Goal: Obtain resource: Download file/media

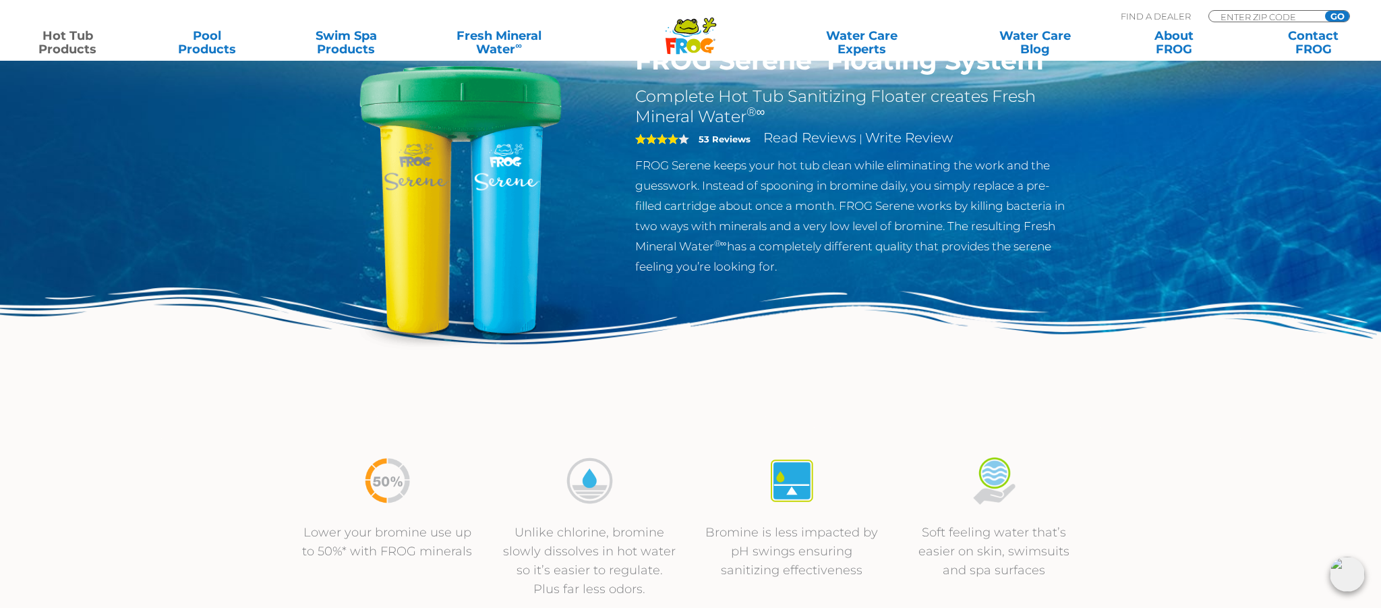
scroll to position [115, 0]
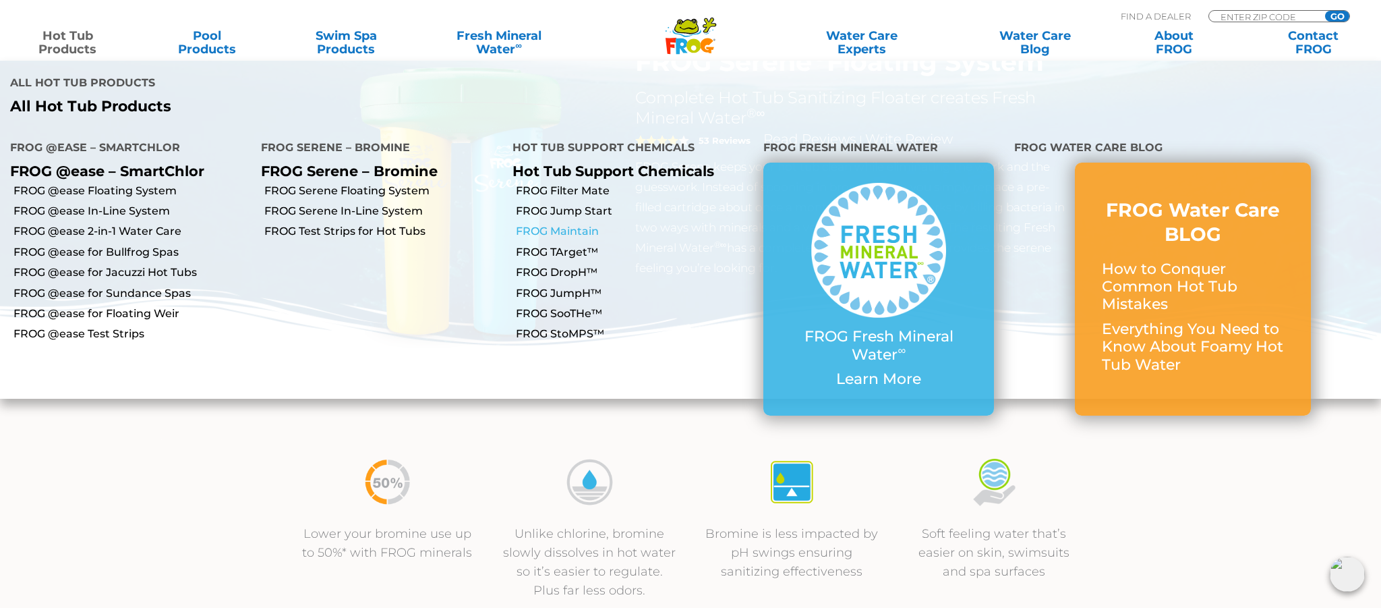
click at [554, 224] on link "FROG Maintain" at bounding box center [634, 231] width 237 height 15
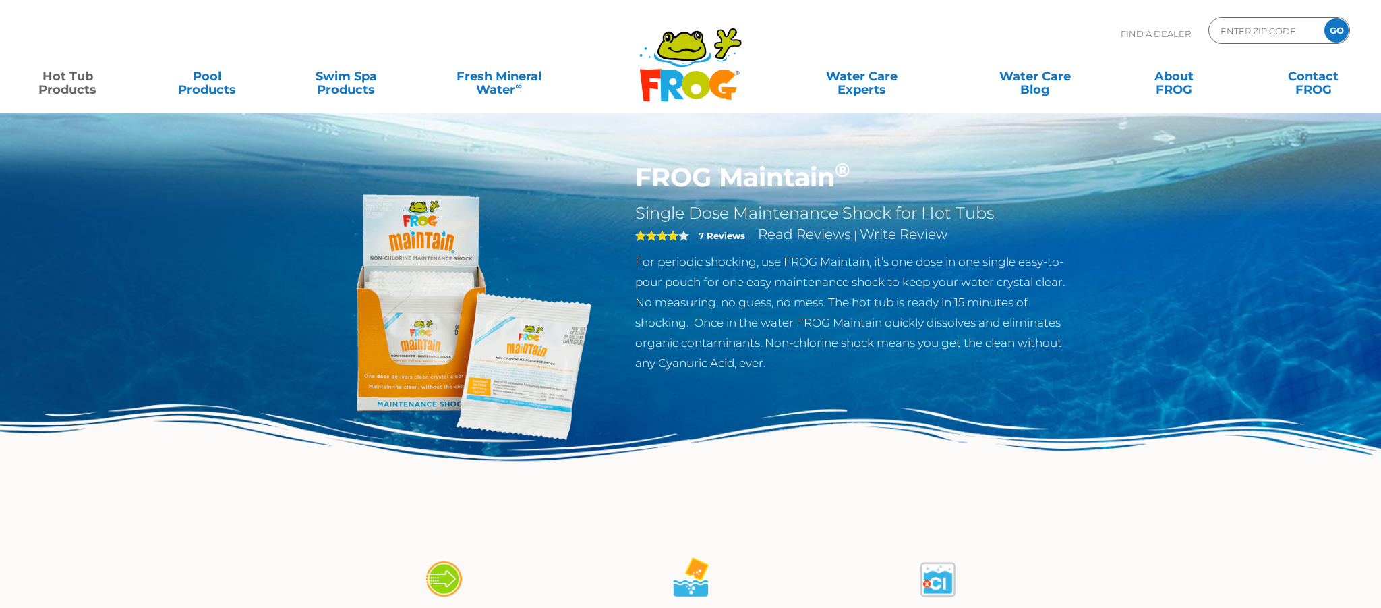
click at [558, 345] on img at bounding box center [460, 316] width 309 height 309
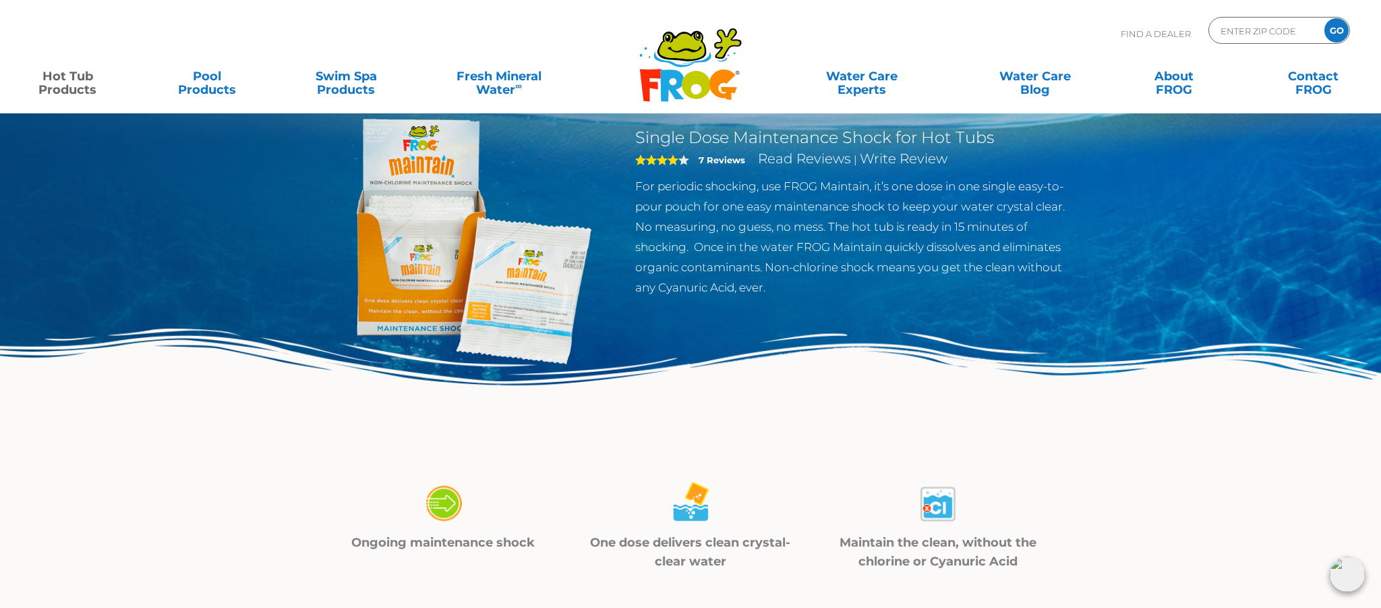
scroll to position [72, 0]
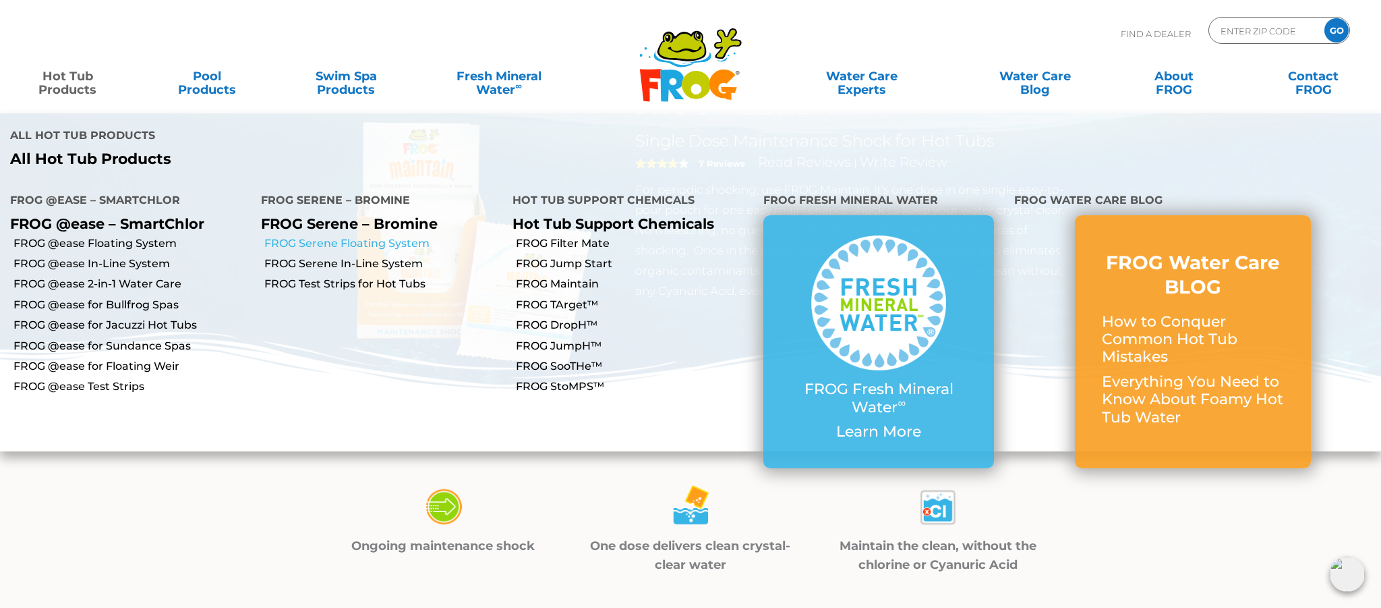
click at [406, 236] on link "FROG Serene Floating System" at bounding box center [382, 243] width 237 height 15
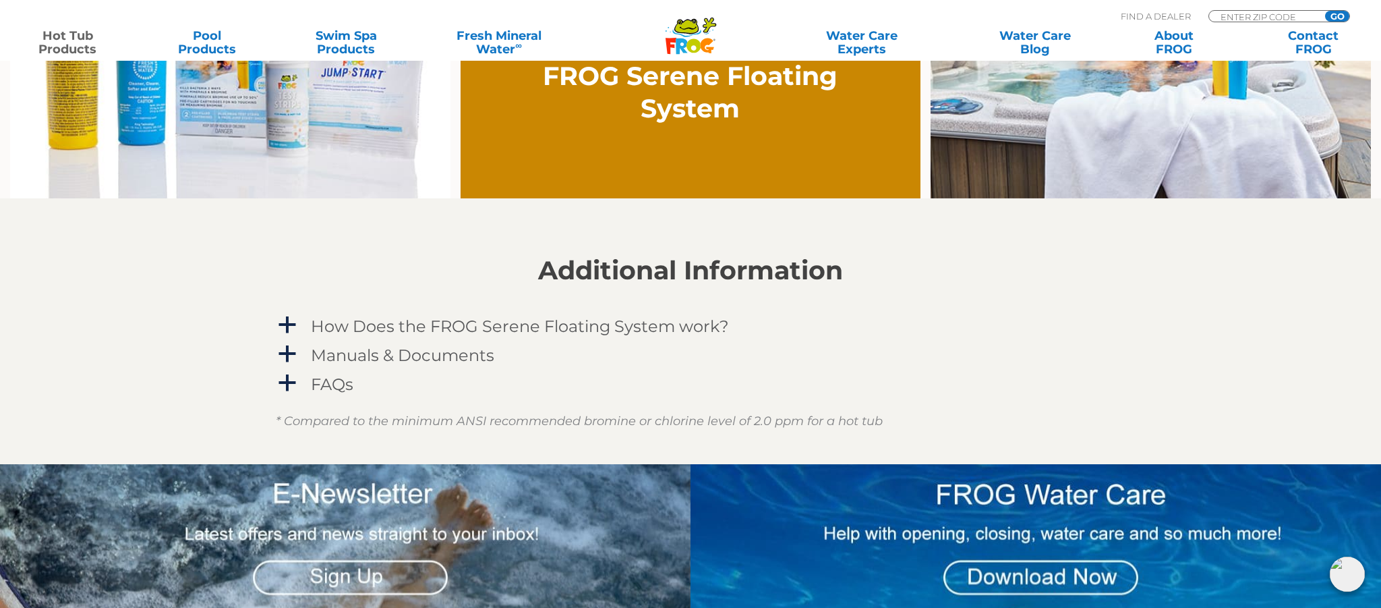
scroll to position [1182, 0]
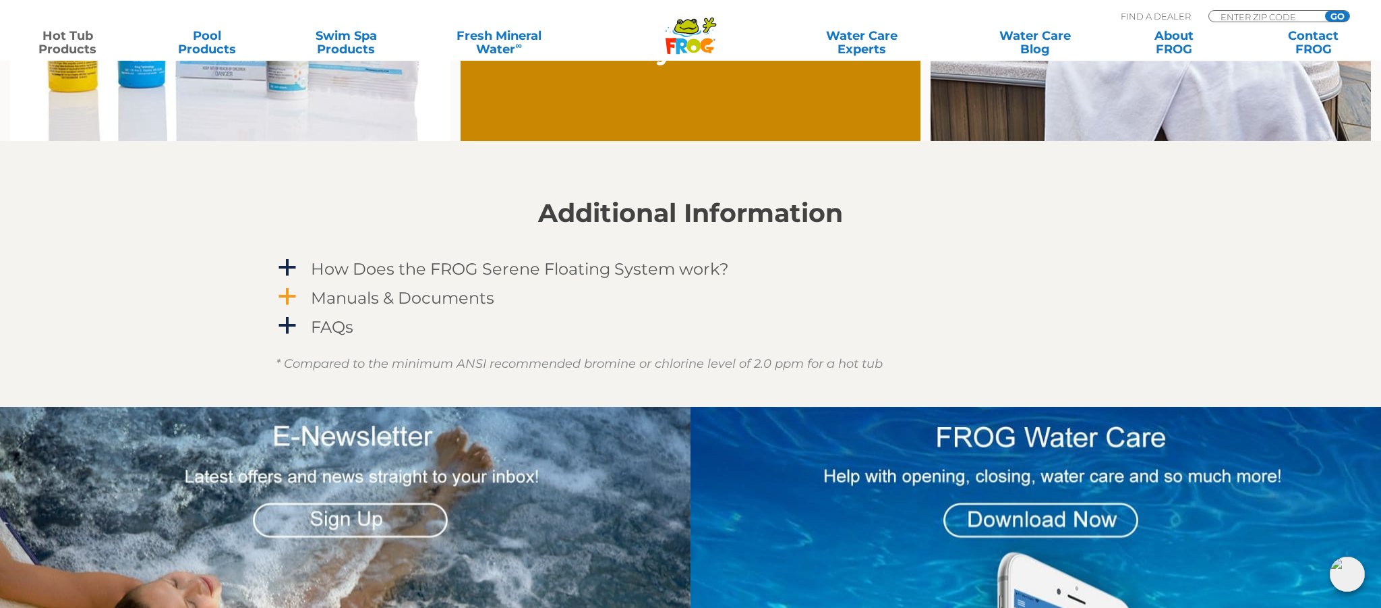
click at [347, 300] on h4 "Manuals & Documents" at bounding box center [402, 298] width 183 height 18
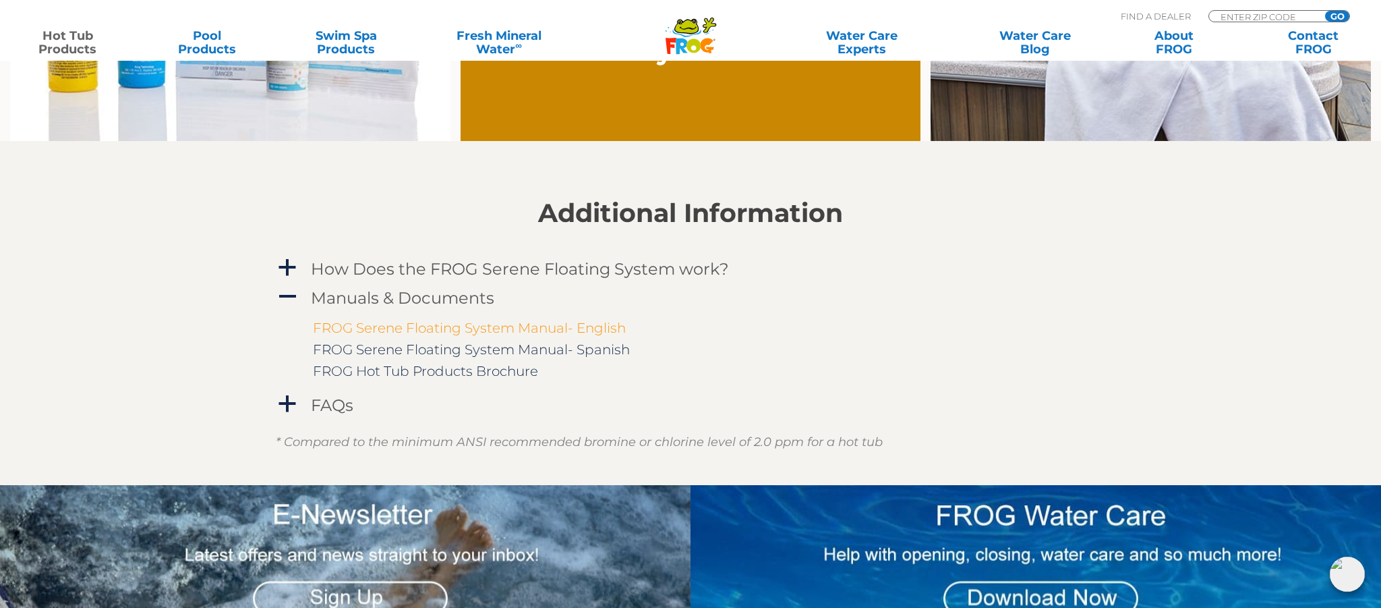
click at [401, 325] on link "FROG Serene Floating System Manual- English" at bounding box center [469, 328] width 313 height 16
